Goal: Task Accomplishment & Management: Manage account settings

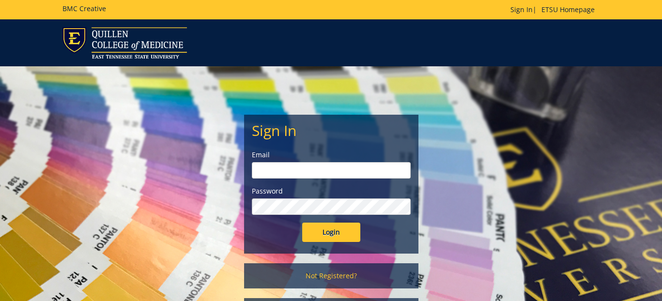
click at [385, 171] on input "email" at bounding box center [331, 170] width 159 height 16
type input "[EMAIL_ADDRESS][DOMAIN_NAME]"
click at [302, 223] on input "Login" at bounding box center [331, 232] width 58 height 19
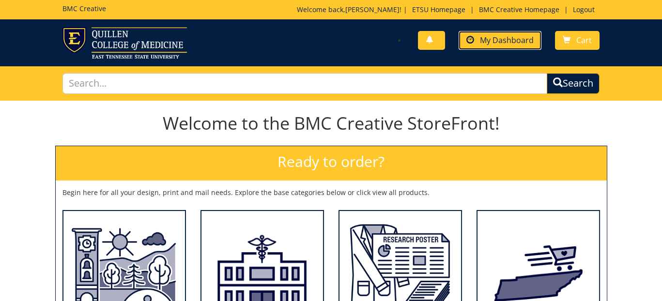
click at [504, 41] on span "My Dashboard" at bounding box center [507, 40] width 54 height 11
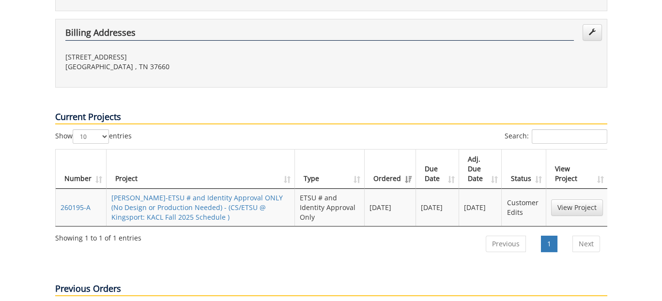
scroll to position [339, 0]
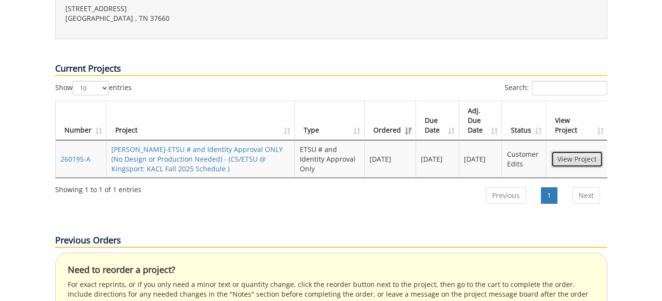
click at [569, 151] on link "View Project" at bounding box center [577, 159] width 52 height 16
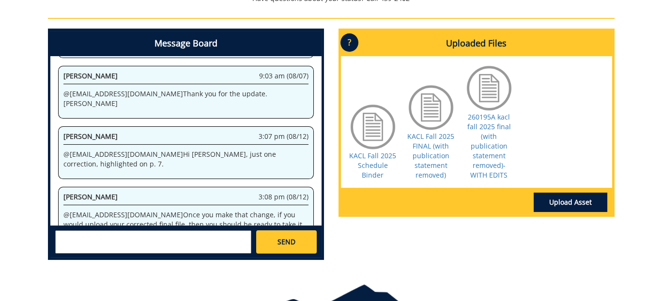
scroll to position [291, 0]
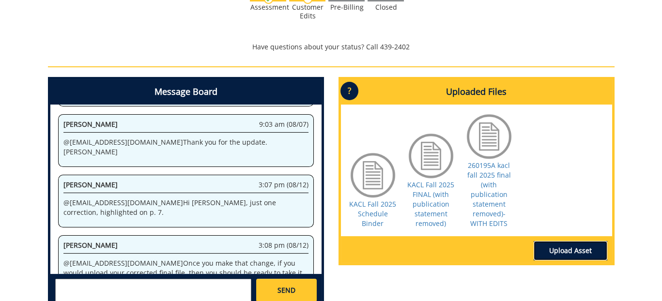
click at [564, 252] on link "Upload Asset" at bounding box center [571, 250] width 74 height 19
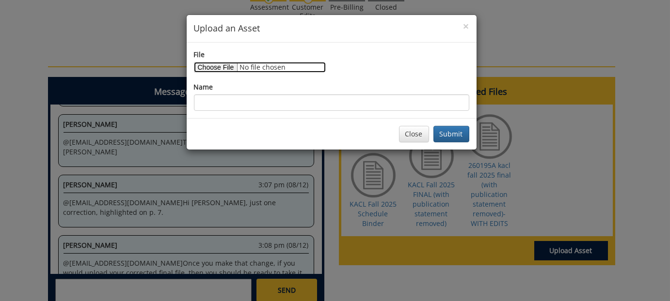
click at [226, 70] on input "File" at bounding box center [260, 67] width 132 height 11
type input "C:\fakepath\260195A FINAL EDIT COMPLETE KACL Fall 2025 Schedule.pdf"
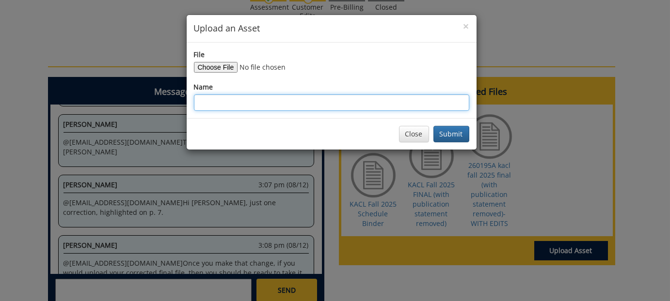
click at [271, 105] on input "Name" at bounding box center [331, 102] width 275 height 16
click at [333, 108] on input "260195A FINAL EDIT" at bounding box center [331, 102] width 275 height 16
click at [312, 104] on input "260195A FINAL EDIT COMPLETE" at bounding box center [331, 102] width 275 height 16
type input "260195A FINAL EDIT COMPLETE KACL Fall 2025 Schedule"
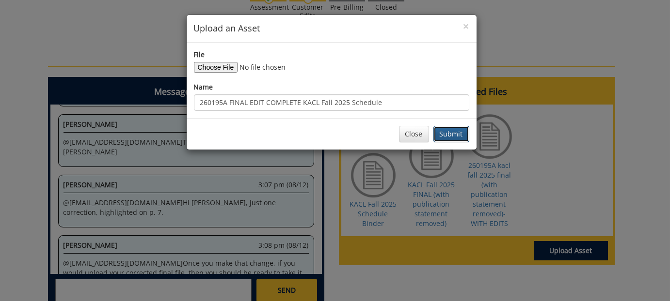
click at [451, 131] on button "Submit" at bounding box center [451, 134] width 36 height 16
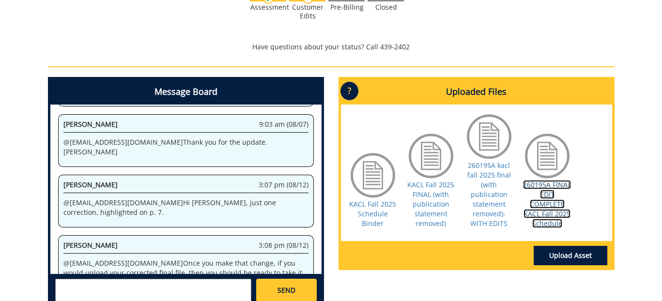
click at [550, 186] on link "260195A FINAL EDIT COMPLETE KACL Fall 2025 Schedule" at bounding box center [547, 204] width 48 height 48
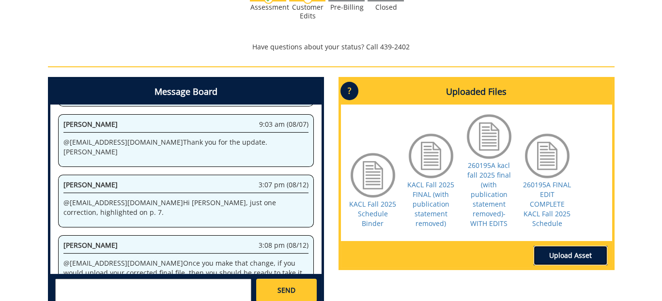
click at [568, 258] on link "Upload Asset" at bounding box center [571, 255] width 74 height 19
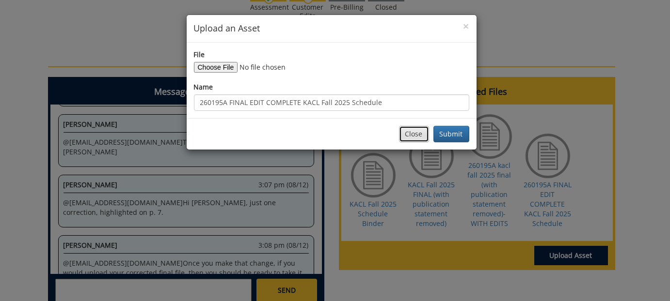
click at [415, 133] on button "Close" at bounding box center [414, 134] width 30 height 16
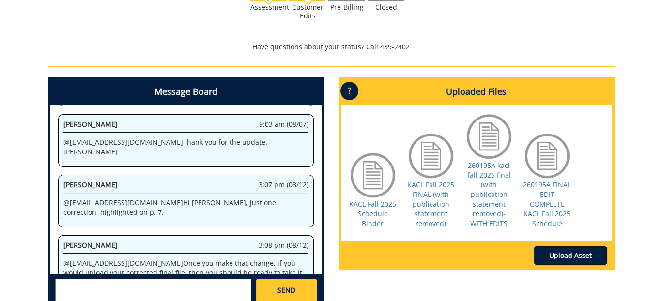
scroll to position [398, 0]
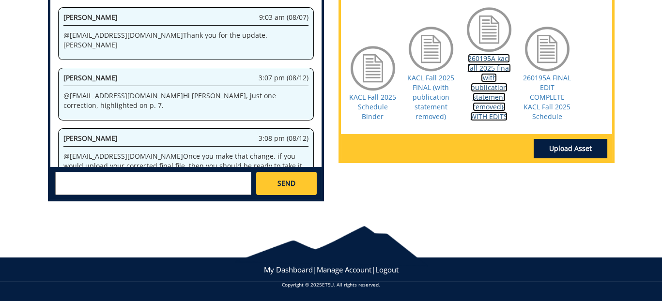
click at [478, 65] on link "260195A kacl fall 2025 final (with publication statement removed)-WITH EDITS" at bounding box center [490, 87] width 44 height 67
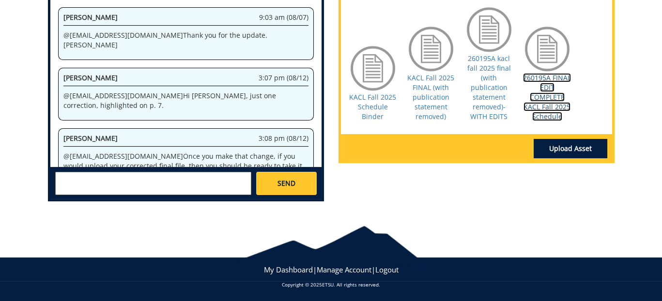
click at [547, 78] on link "260195A FINAL EDIT COMPLETE KACL Fall 2025 Schedule" at bounding box center [547, 97] width 48 height 48
drag, startPoint x: 550, startPoint y: 78, endPoint x: 523, endPoint y: 121, distance: 50.7
click at [523, 121] on div "260195A FINAL EDIT COMPLETE KACL Fall 2025 Schedule" at bounding box center [547, 76] width 48 height 102
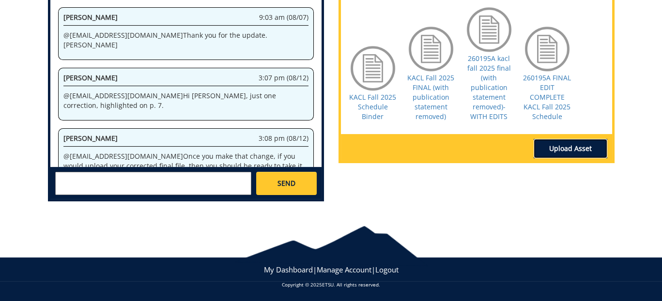
click at [571, 151] on link "Upload Asset" at bounding box center [571, 148] width 74 height 19
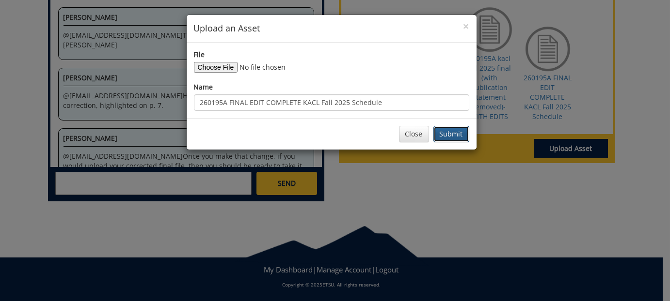
click at [446, 135] on button "Submit" at bounding box center [451, 134] width 36 height 16
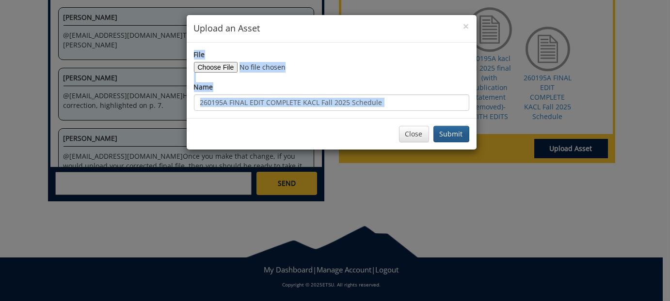
click at [0, 0] on div at bounding box center [0, 0] width 0 height 0
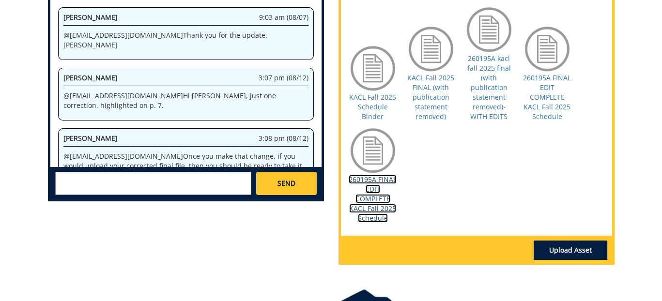
click at [373, 182] on link "260195A FINAL EDIT COMPLETE KACL Fall 2025 Schedule" at bounding box center [373, 199] width 48 height 48
drag, startPoint x: 369, startPoint y: 180, endPoint x: 439, endPoint y: 167, distance: 70.9
click at [439, 167] on div "KACL Fall 2025 Schedule Binder KACL Fall 2025 FINAL (with publication statement…" at bounding box center [476, 117] width 271 height 238
drag, startPoint x: 381, startPoint y: 154, endPoint x: 594, endPoint y: 198, distance: 216.9
click at [594, 198] on div "KACL Fall 2025 Schedule Binder KACL Fall 2025 FINAL (with publication statement…" at bounding box center [476, 117] width 271 height 238
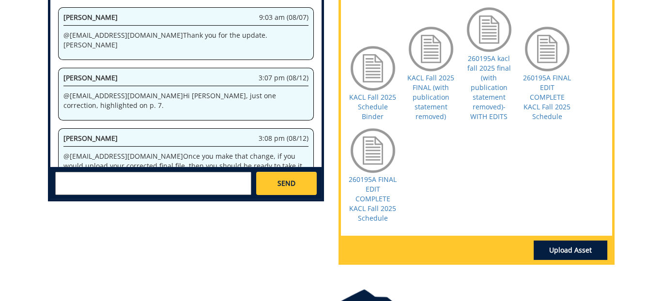
click at [226, 185] on textarea at bounding box center [153, 183] width 196 height 23
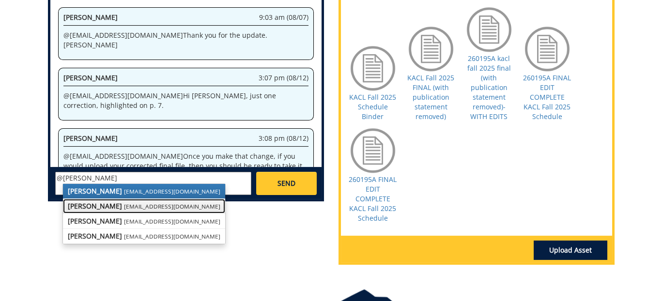
click at [147, 208] on small "[EMAIL_ADDRESS][DOMAIN_NAME]" at bounding box center [172, 207] width 96 height 8
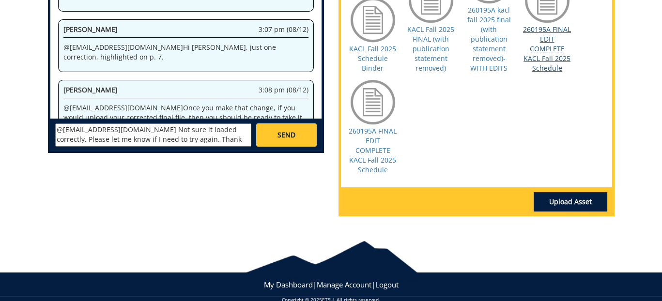
scroll to position [461, 0]
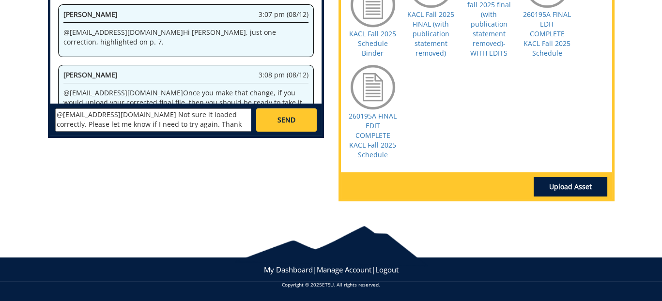
click at [369, 92] on div at bounding box center [373, 87] width 48 height 48
click at [154, 116] on textarea "@[EMAIL_ADDRESS][DOMAIN_NAME] Not sure it loaded correctly. Please let me know …" at bounding box center [153, 120] width 196 height 23
type textarea "@[EMAIL_ADDRESS][DOMAIN_NAME] Not sure it uploaded correctly. Please let me kno…"
click at [283, 121] on span "SEND" at bounding box center [287, 120] width 18 height 10
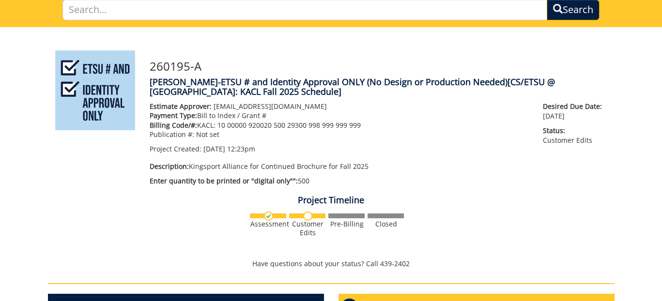
scroll to position [0, 0]
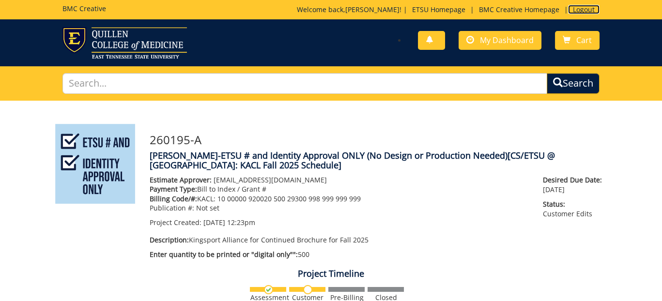
click at [581, 11] on link "Logout" at bounding box center [583, 9] width 31 height 9
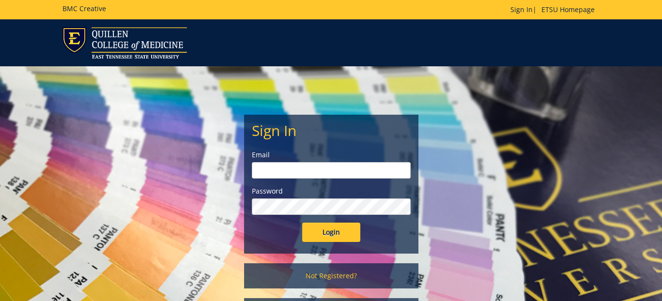
click at [361, 168] on input "email" at bounding box center [331, 170] width 159 height 16
type input "[EMAIL_ADDRESS][DOMAIN_NAME]"
click at [302, 223] on input "Login" at bounding box center [331, 232] width 58 height 19
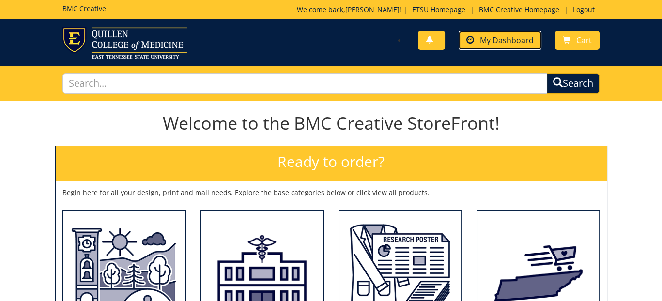
click at [500, 40] on span "My Dashboard" at bounding box center [507, 40] width 54 height 11
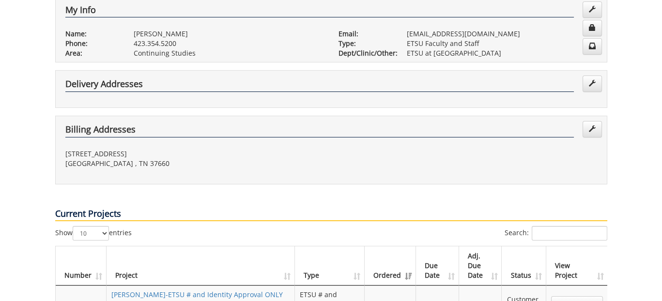
scroll to position [291, 0]
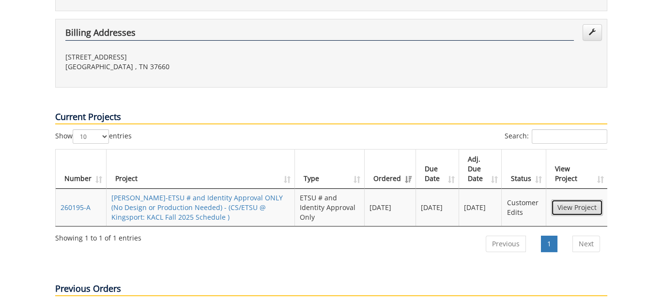
click at [576, 200] on link "View Project" at bounding box center [577, 208] width 52 height 16
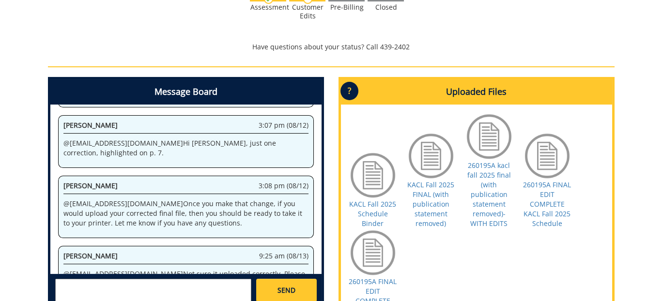
scroll to position [339, 0]
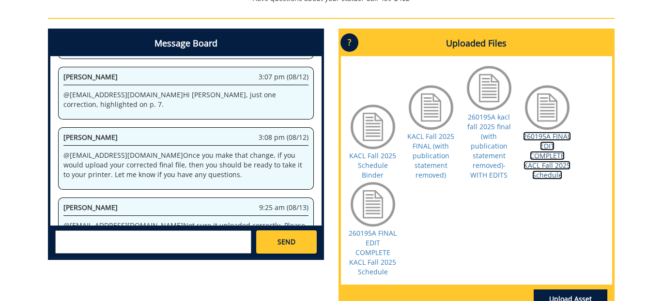
click at [546, 138] on link "260195A FINAL EDIT COMPLETE KACL Fall 2025 Schedule" at bounding box center [547, 156] width 48 height 48
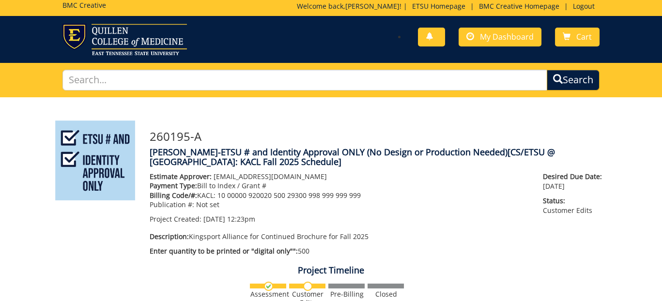
scroll to position [0, 0]
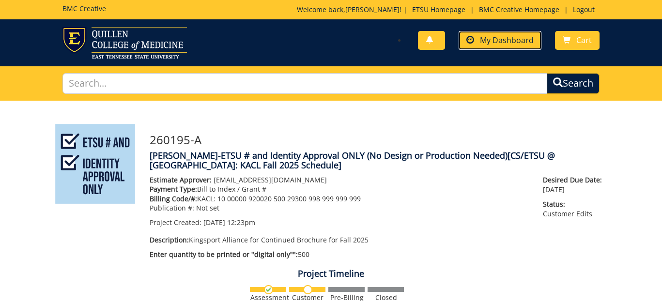
click at [510, 37] on span "My Dashboard" at bounding box center [507, 40] width 54 height 11
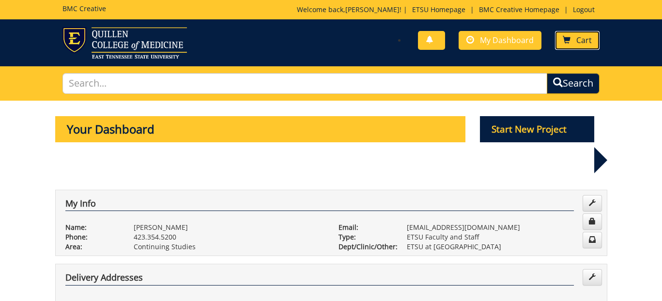
click at [583, 43] on span "Cart" at bounding box center [585, 40] width 16 height 11
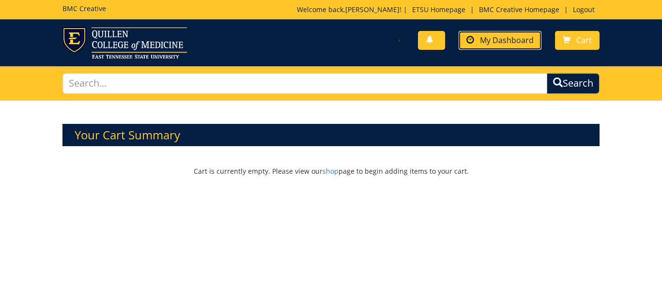
click at [519, 37] on span "My Dashboard" at bounding box center [507, 40] width 54 height 11
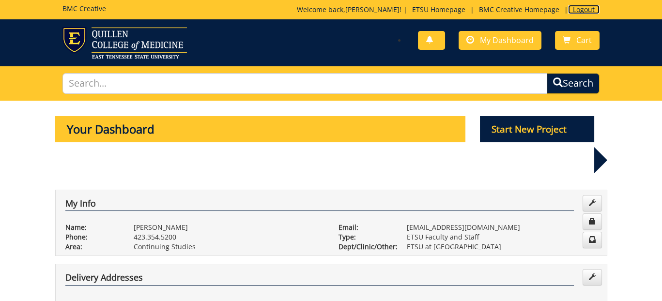
click at [578, 11] on link "Logout" at bounding box center [583, 9] width 31 height 9
